Goal: Task Accomplishment & Management: Manage account settings

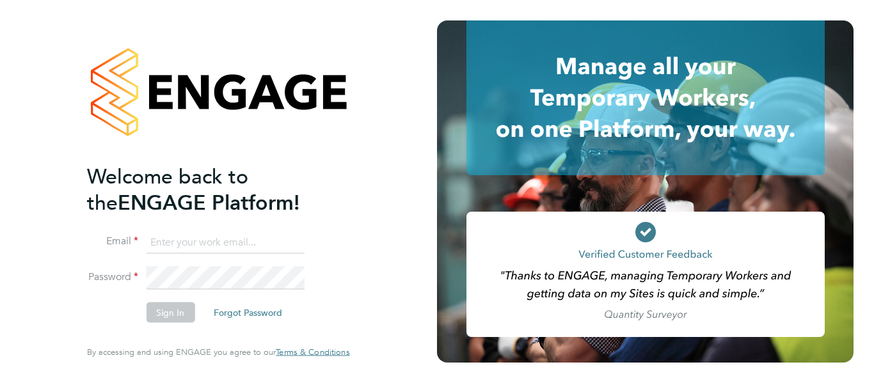
type input "shirley.marshall@uk.g4s.com"
click at [406, 262] on div "Welcome back to the ENGAGE Platform! Email shirley.marshall@uk.g4s.com Password…" at bounding box center [218, 191] width 437 height 383
click at [163, 319] on button "Sign In" at bounding box center [170, 313] width 49 height 20
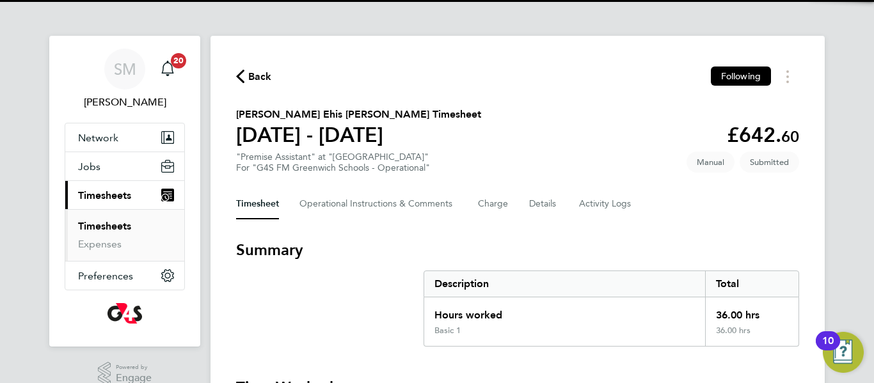
click at [494, 243] on h3 "Summary" at bounding box center [517, 250] width 563 height 20
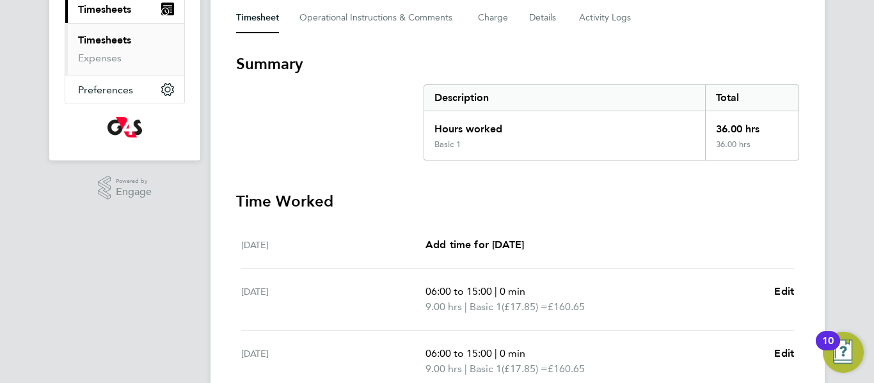
scroll to position [205, 0]
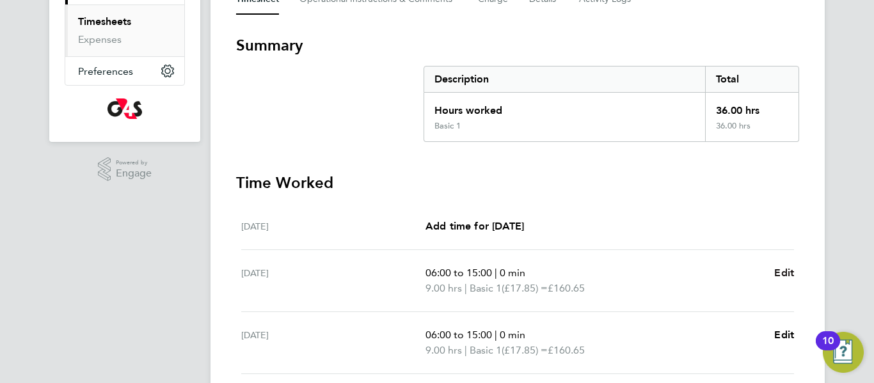
click at [779, 271] on span "Edit" at bounding box center [784, 273] width 20 height 12
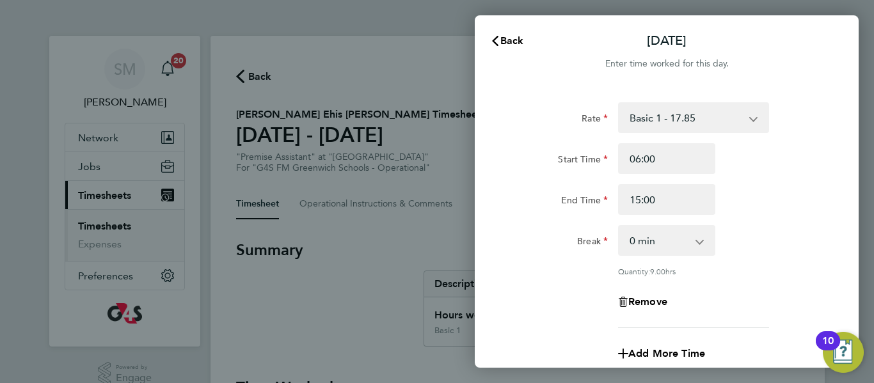
click at [690, 244] on select "0 min 15 min 30 min 45 min 60 min 75 min 90 min" at bounding box center [658, 240] width 79 height 28
select select "60"
click at [619, 226] on select "0 min 15 min 30 min 45 min 60 min 75 min 90 min" at bounding box center [658, 240] width 79 height 28
click at [607, 338] on div "Add More Time" at bounding box center [666, 353] width 322 height 31
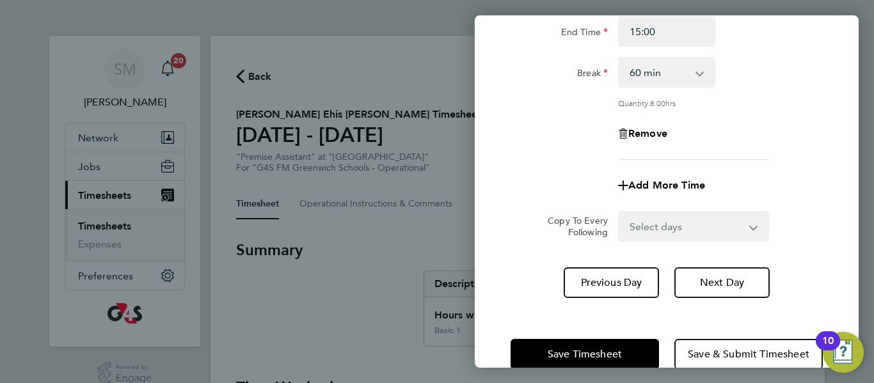
scroll to position [194, 0]
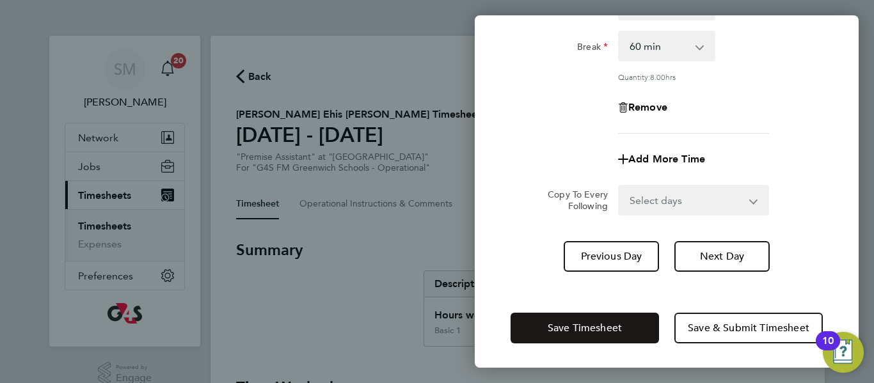
click at [608, 331] on span "Save Timesheet" at bounding box center [585, 328] width 74 height 13
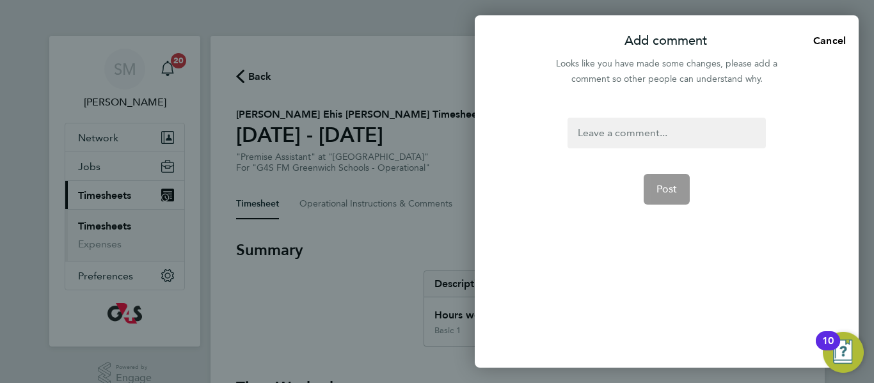
click at [611, 134] on div at bounding box center [666, 133] width 198 height 31
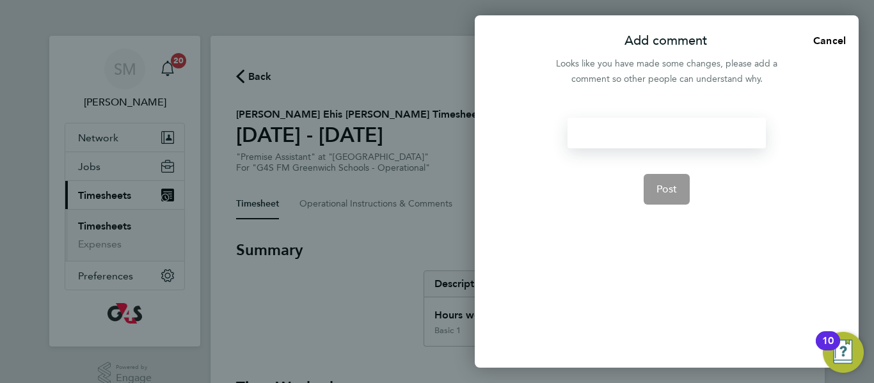
click at [611, 134] on div at bounding box center [666, 133] width 198 height 31
click at [668, 186] on span "Post" at bounding box center [666, 189] width 21 height 13
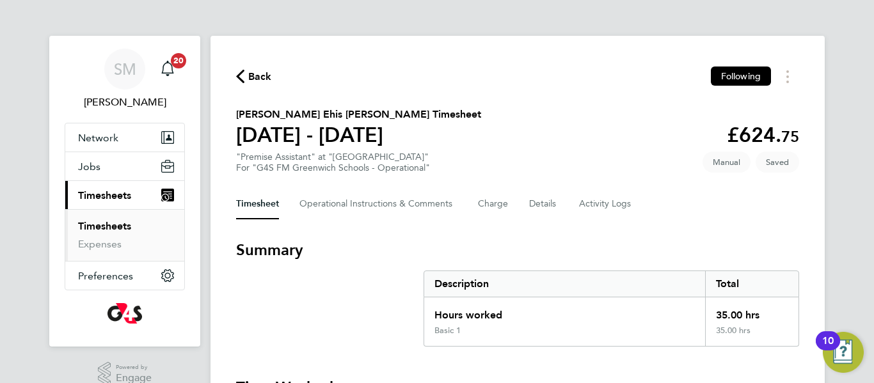
click at [605, 255] on h3 "Summary" at bounding box center [517, 250] width 563 height 20
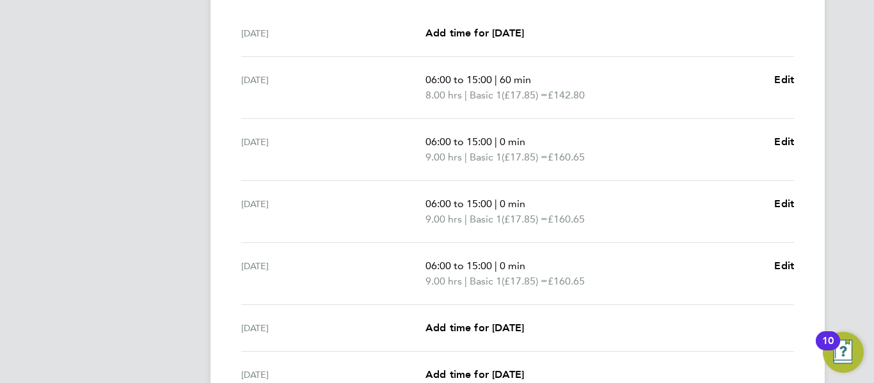
scroll to position [409, 0]
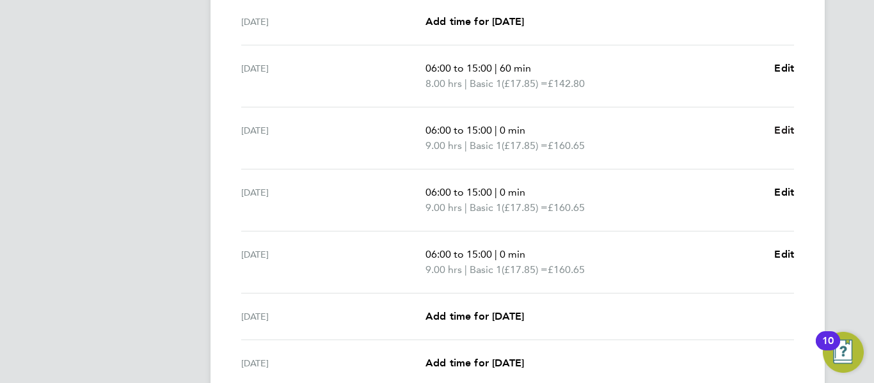
click at [785, 130] on span "Edit" at bounding box center [784, 130] width 20 height 12
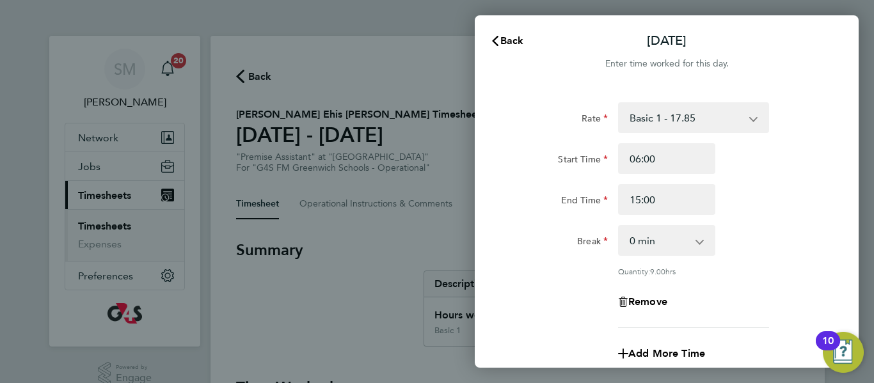
click at [674, 237] on select "0 min 15 min 30 min 45 min 60 min 75 min 90 min" at bounding box center [658, 240] width 79 height 28
select select "60"
click at [619, 226] on select "0 min 15 min 30 min 45 min 60 min 75 min 90 min" at bounding box center [658, 240] width 79 height 28
click at [727, 289] on div "Remove" at bounding box center [666, 302] width 322 height 31
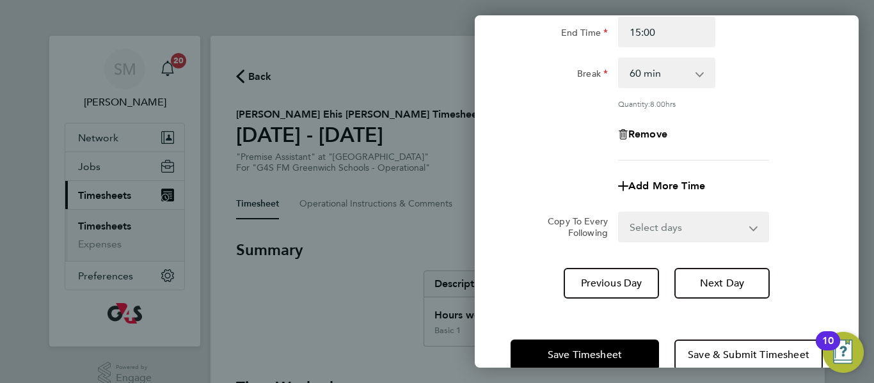
scroll to position [194, 0]
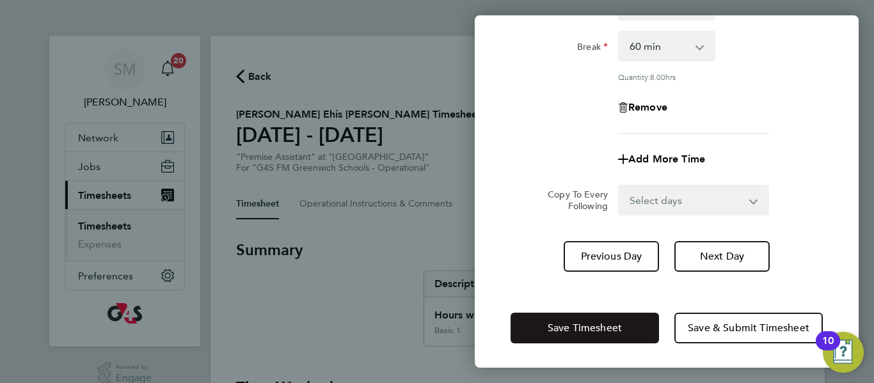
click at [634, 324] on button "Save Timesheet" at bounding box center [584, 328] width 148 height 31
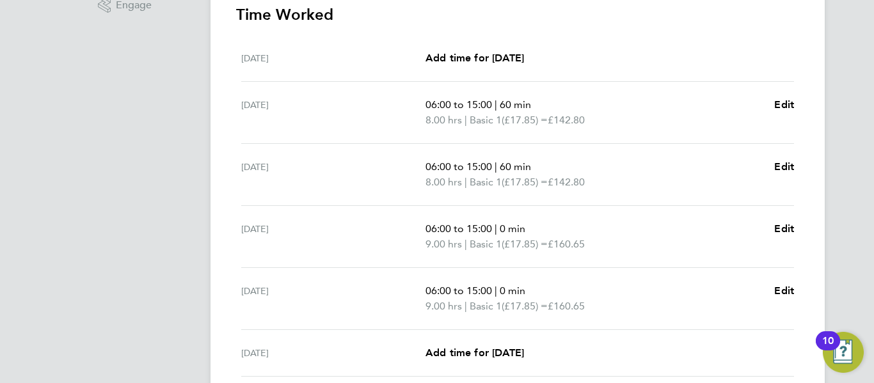
scroll to position [409, 0]
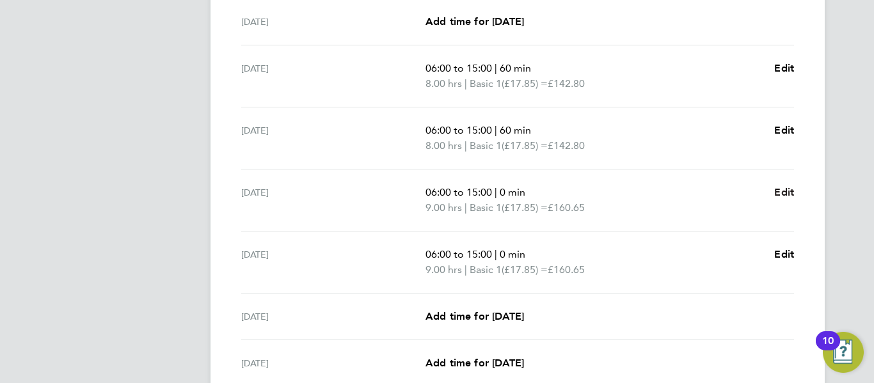
click at [786, 193] on span "Edit" at bounding box center [784, 192] width 20 height 12
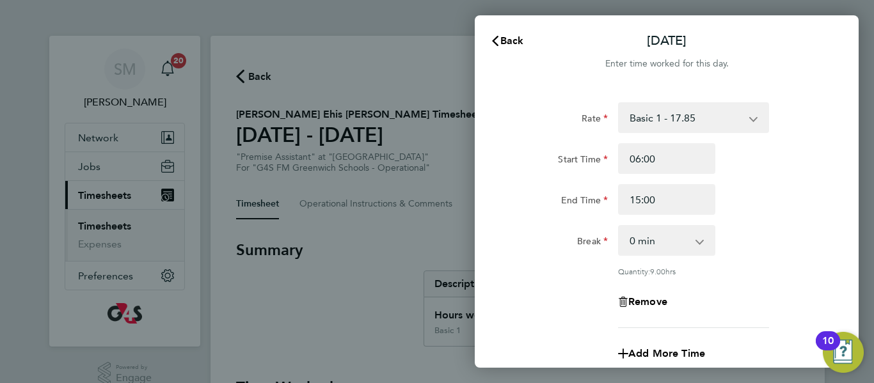
click at [656, 242] on select "0 min 15 min 30 min 45 min 60 min 75 min 90 min" at bounding box center [658, 240] width 79 height 28
select select "60"
click at [619, 226] on select "0 min 15 min 30 min 45 min 60 min 75 min 90 min" at bounding box center [658, 240] width 79 height 28
click at [766, 255] on div "Break 0 min 15 min 30 min 45 min 60 min 75 min 90 min" at bounding box center [666, 240] width 322 height 31
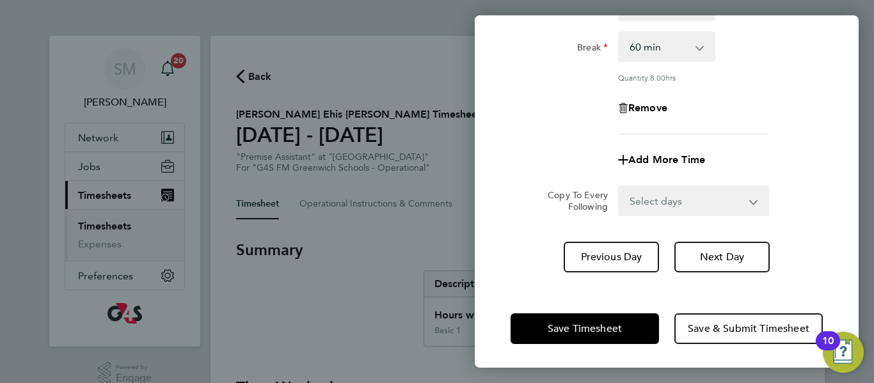
scroll to position [194, 0]
click at [632, 323] on button "Save Timesheet" at bounding box center [584, 328] width 148 height 31
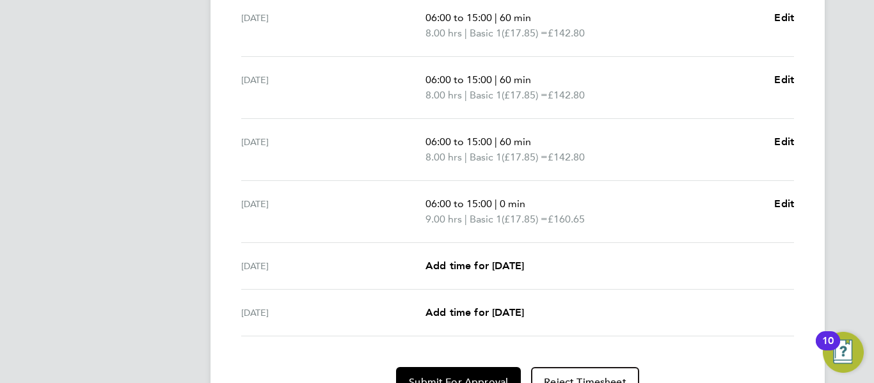
scroll to position [461, 0]
click at [781, 201] on span "Edit" at bounding box center [784, 203] width 20 height 12
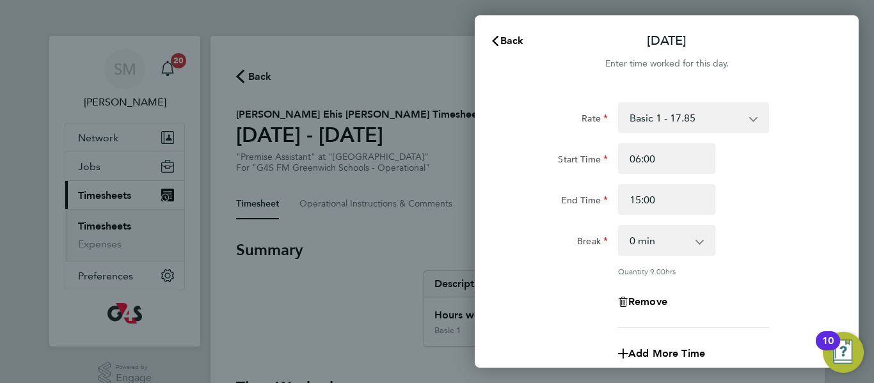
click at [664, 248] on select "0 min 15 min 30 min 45 min 60 min 75 min 90 min" at bounding box center [658, 240] width 79 height 28
select select "60"
click at [619, 226] on select "0 min 15 min 30 min 45 min 60 min 75 min 90 min" at bounding box center [658, 240] width 79 height 28
click at [755, 255] on div "Break 0 min 15 min 30 min 45 min 60 min 75 min 90 min" at bounding box center [666, 240] width 322 height 31
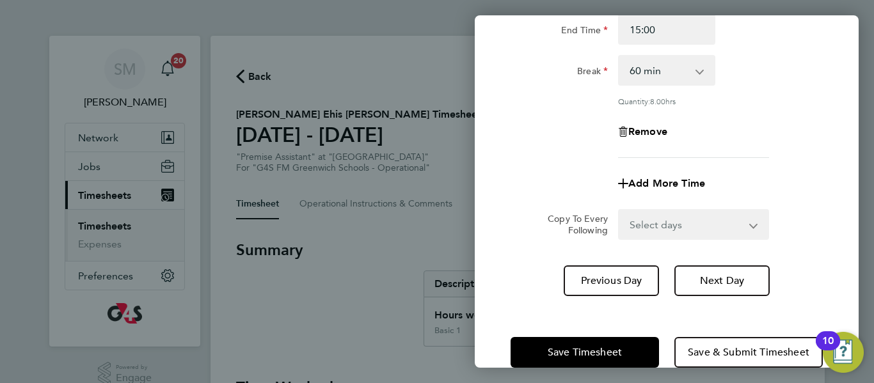
scroll to position [194, 0]
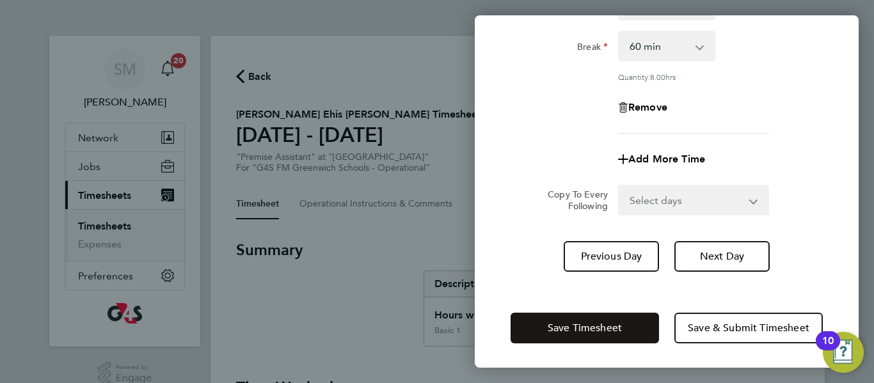
click at [624, 320] on button "Save Timesheet" at bounding box center [584, 328] width 148 height 31
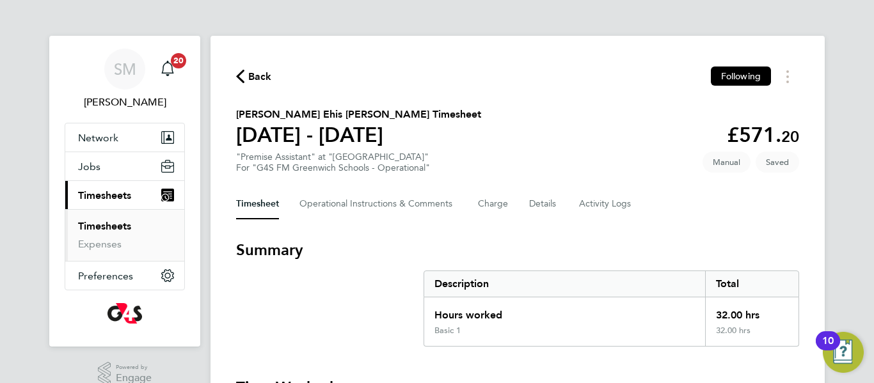
click at [679, 216] on div "Timesheet Operational Instructions & Comments Charge Details Activity Logs" at bounding box center [517, 204] width 563 height 31
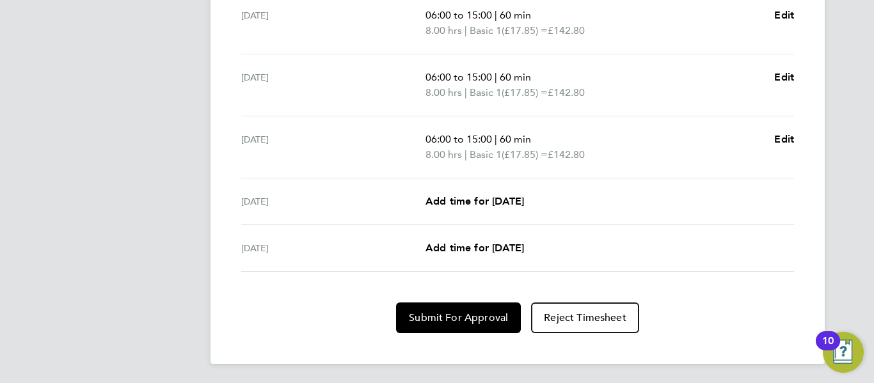
scroll to position [526, 0]
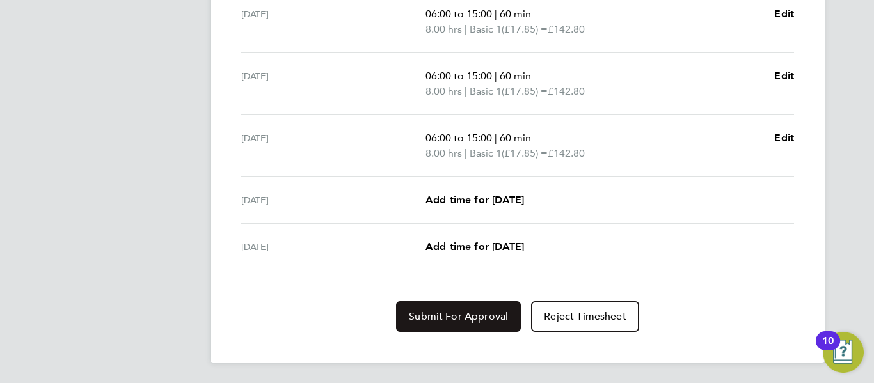
click at [496, 306] on button "Submit For Approval" at bounding box center [458, 316] width 125 height 31
click at [493, 314] on span "Approve Timesheet" at bounding box center [458, 316] width 94 height 13
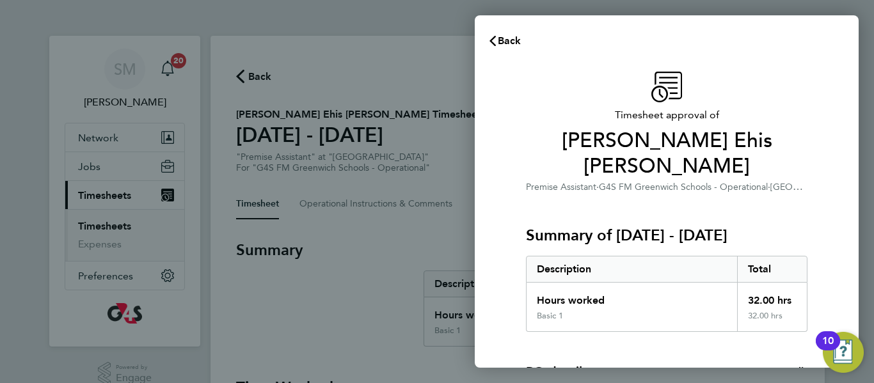
click at [817, 223] on div "Timesheet approval of [PERSON_NAME] Ehis [PERSON_NAME] Premise Assistant · G4S …" at bounding box center [666, 322] width 312 height 500
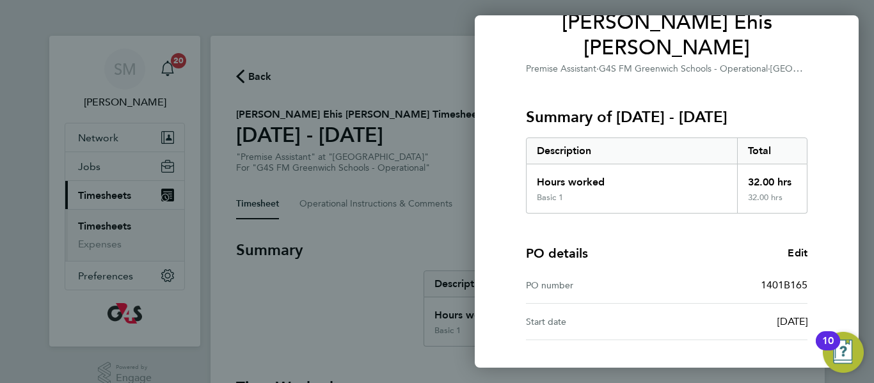
scroll to position [193, 0]
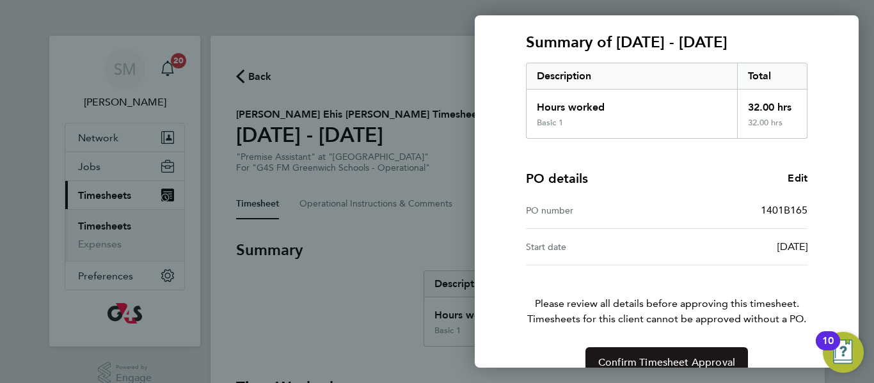
click at [718, 356] on span "Confirm Timesheet Approval" at bounding box center [666, 362] width 137 height 13
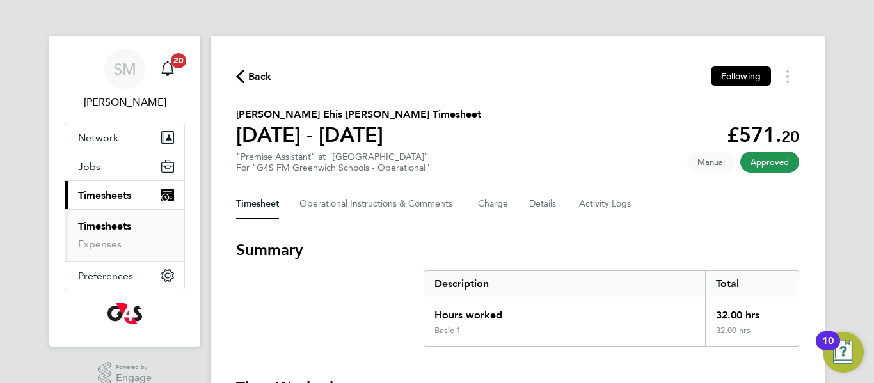
click at [705, 242] on h3 "Summary" at bounding box center [517, 250] width 563 height 20
click at [422, 242] on h3 "Summary" at bounding box center [517, 250] width 563 height 20
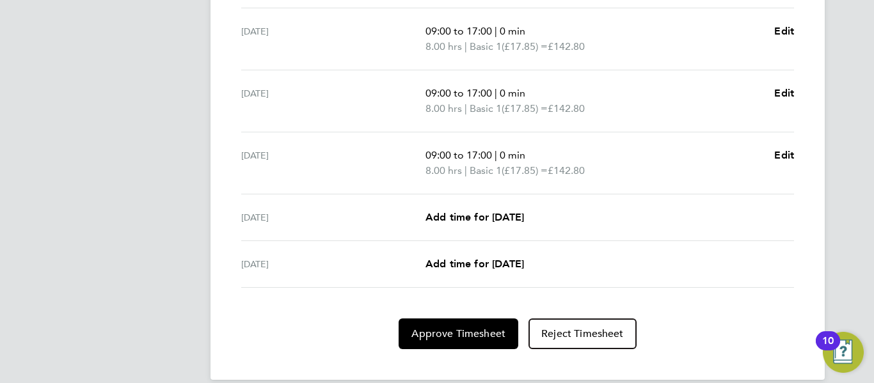
scroll to position [512, 0]
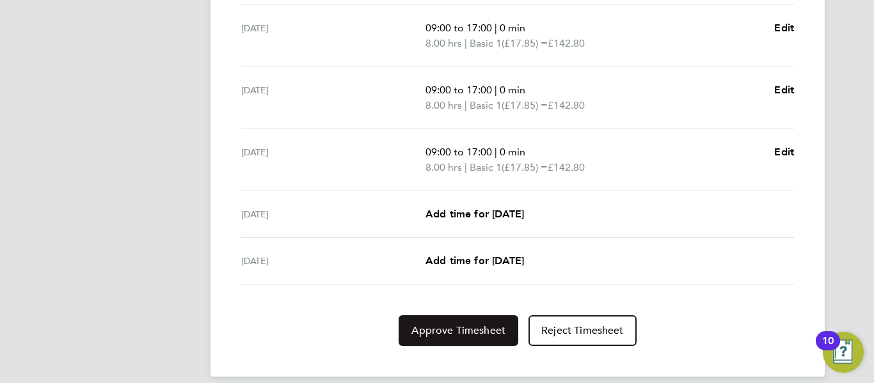
click at [455, 338] on button "Approve Timesheet" at bounding box center [459, 330] width 120 height 31
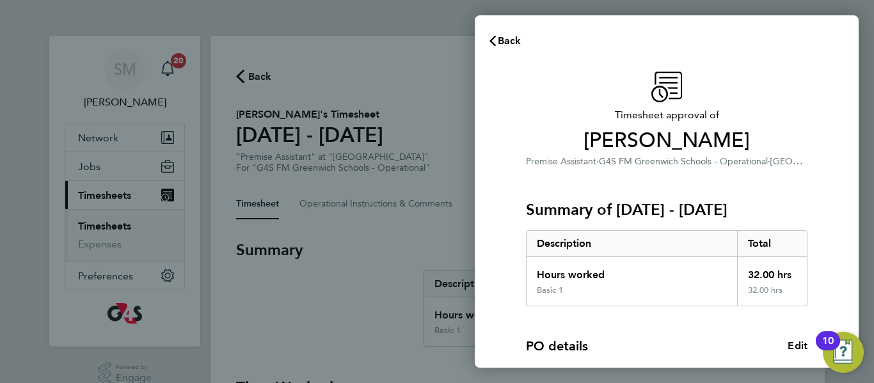
click at [668, 340] on div "PO details Edit" at bounding box center [666, 346] width 281 height 18
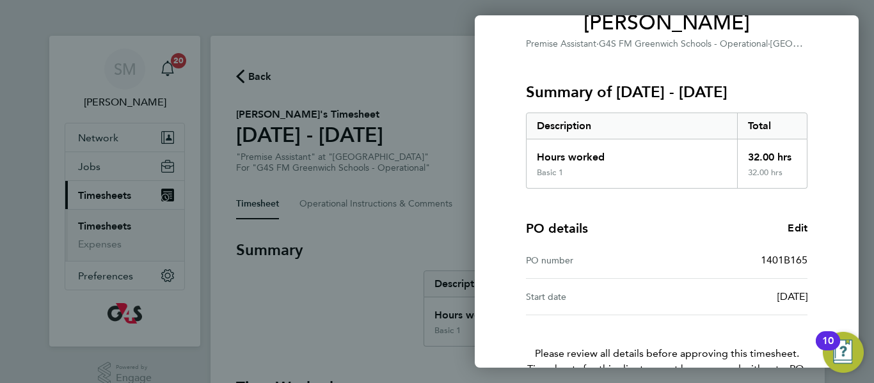
scroll to position [193, 0]
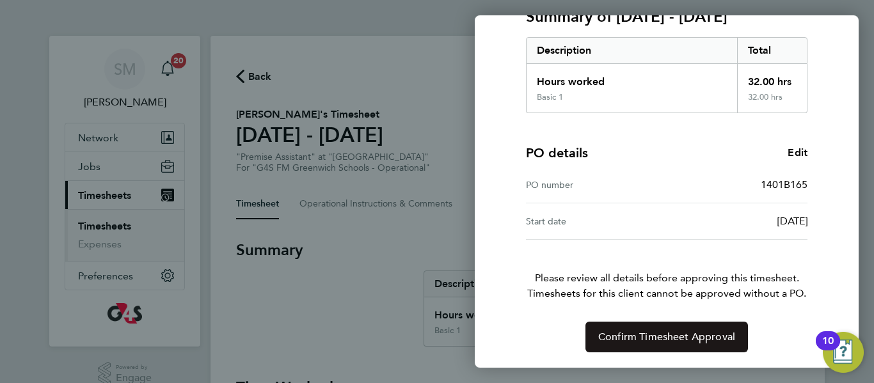
click at [690, 340] on span "Confirm Timesheet Approval" at bounding box center [666, 337] width 137 height 13
